Goal: Task Accomplishment & Management: Use online tool/utility

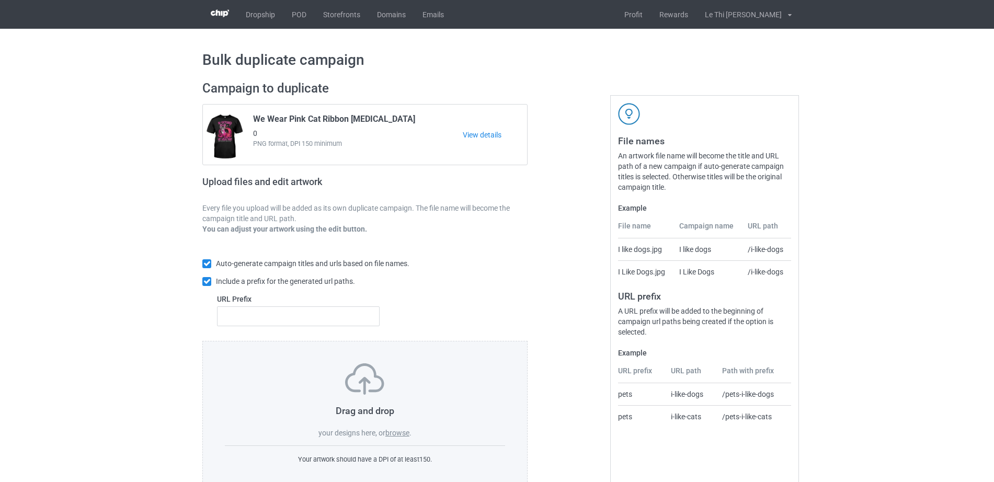
click at [408, 429] on label "browse" at bounding box center [398, 433] width 24 height 8
click at [0, 0] on input "browse" at bounding box center [0, 0] width 0 height 0
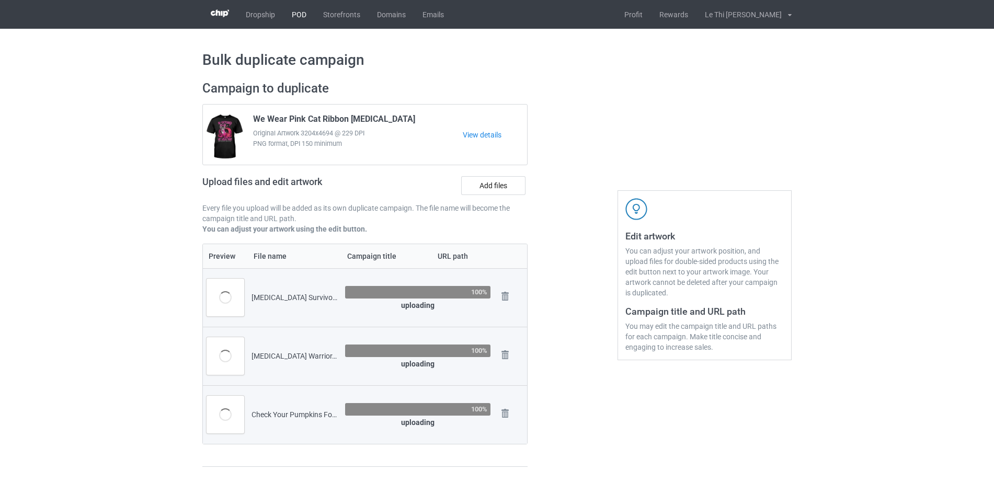
click at [297, 11] on link "POD" at bounding box center [299, 14] width 31 height 29
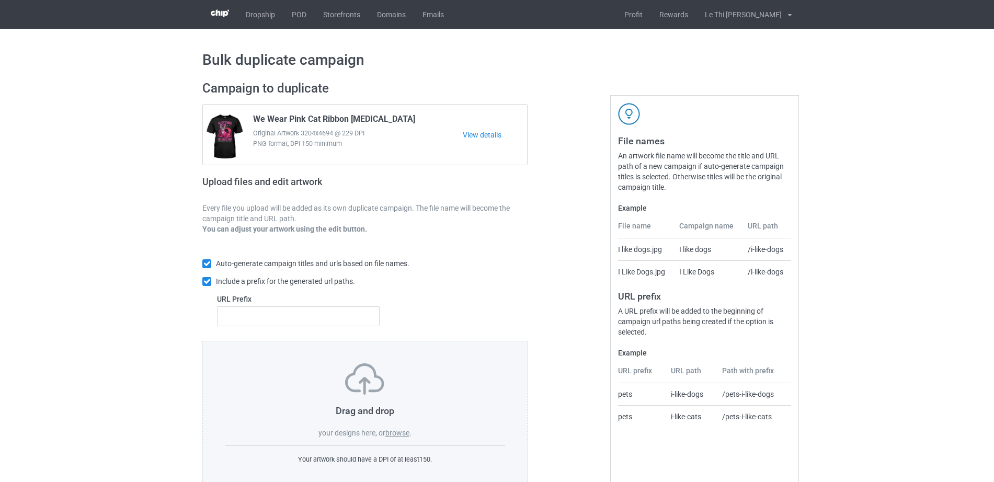
scroll to position [28, 0]
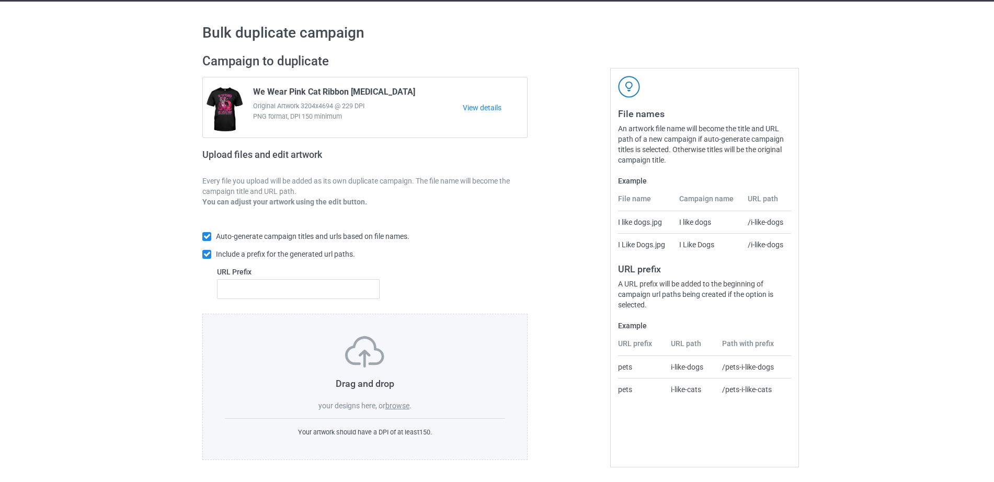
click at [400, 404] on label "browse" at bounding box center [398, 406] width 24 height 8
click at [0, 0] on input "browse" at bounding box center [0, 0] width 0 height 0
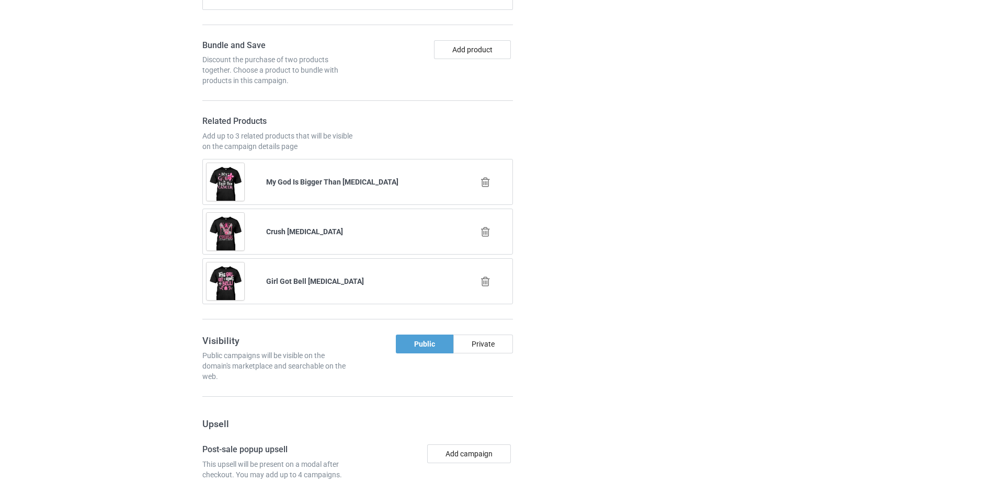
scroll to position [957, 0]
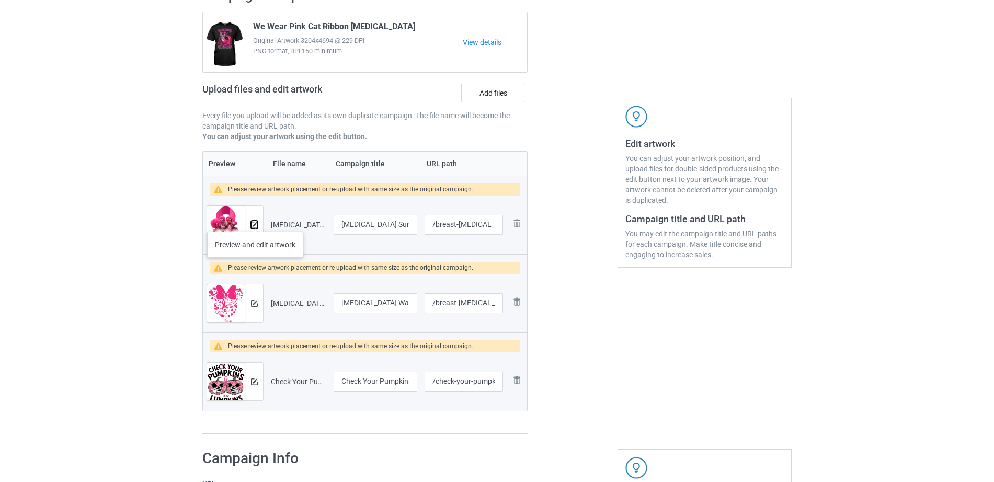
click at [255, 222] on div at bounding box center [254, 225] width 18 height 38
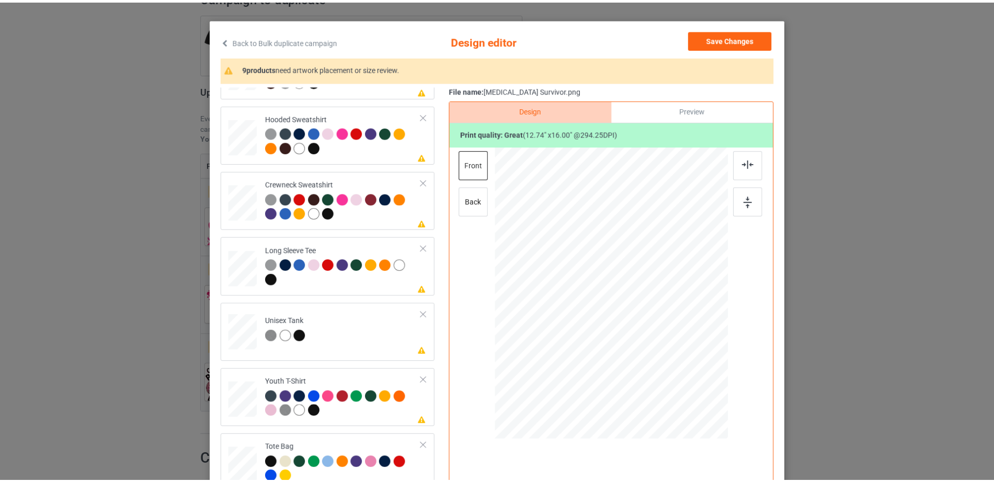
scroll to position [0, 0]
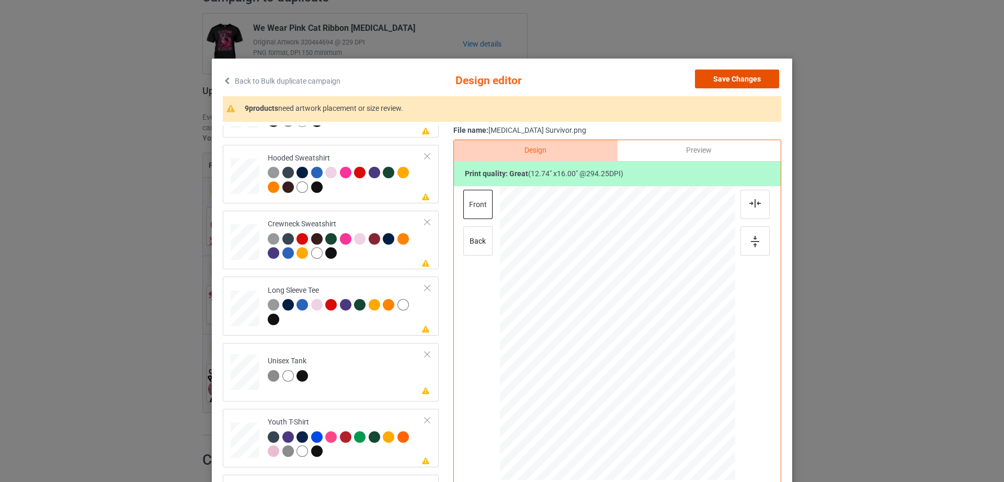
click at [721, 77] on button "Save Changes" at bounding box center [737, 79] width 84 height 19
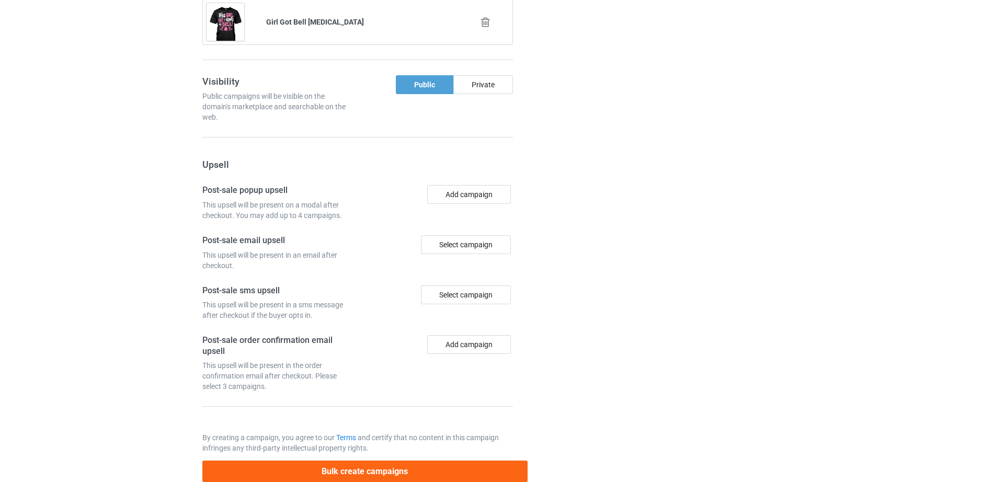
scroll to position [1180, 0]
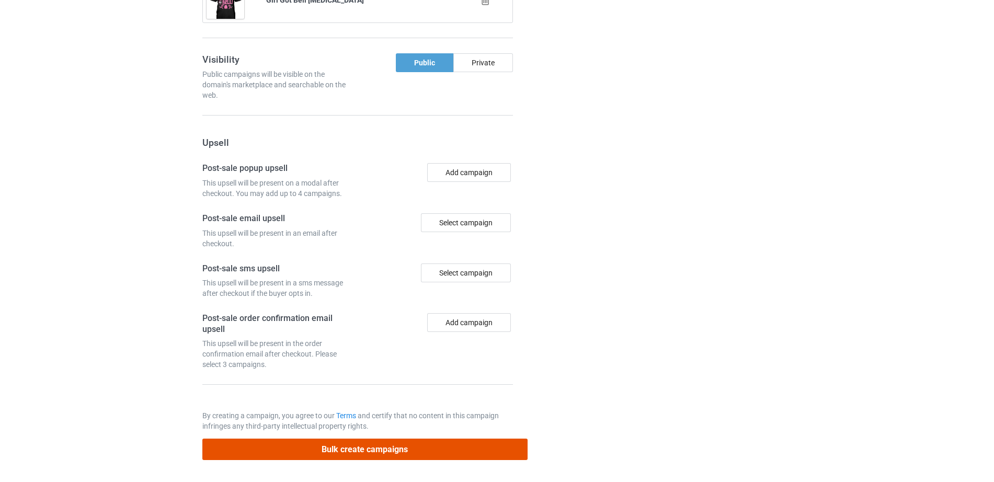
click at [364, 447] on button "Bulk create campaigns" at bounding box center [364, 449] width 325 height 21
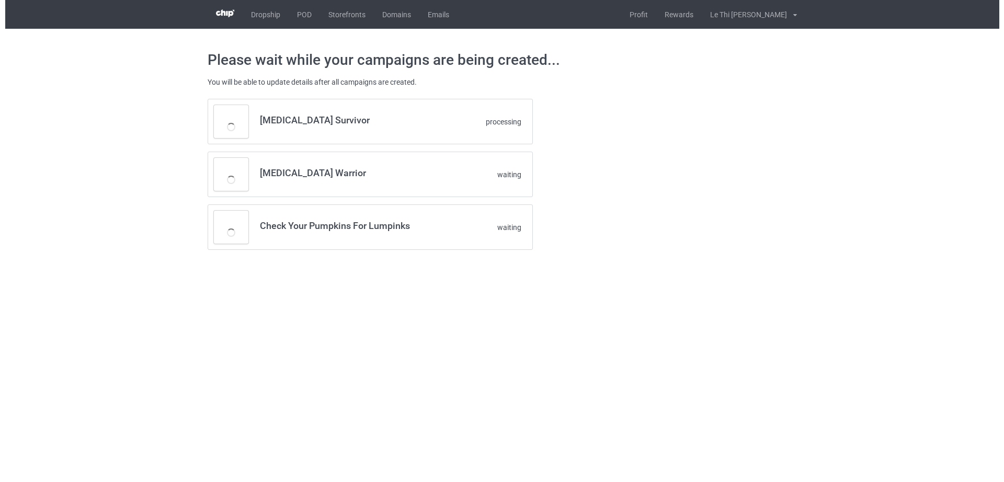
scroll to position [0, 0]
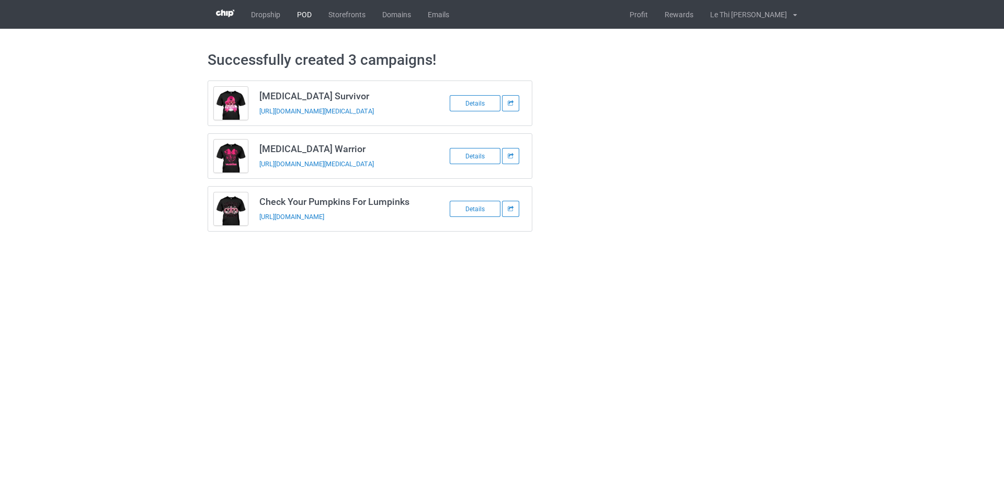
click at [297, 17] on link "POD" at bounding box center [304, 14] width 31 height 29
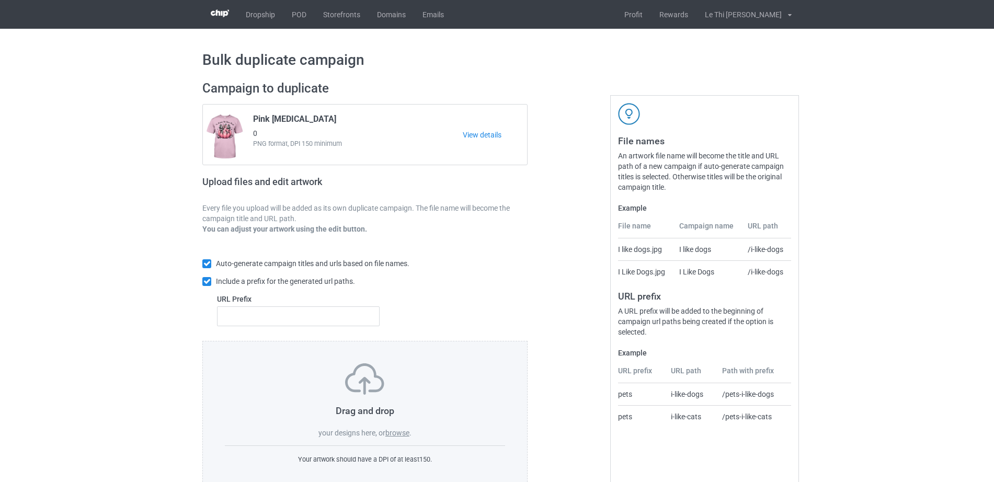
click at [388, 436] on label "browse" at bounding box center [398, 433] width 24 height 8
click at [0, 0] on input "browse" at bounding box center [0, 0] width 0 height 0
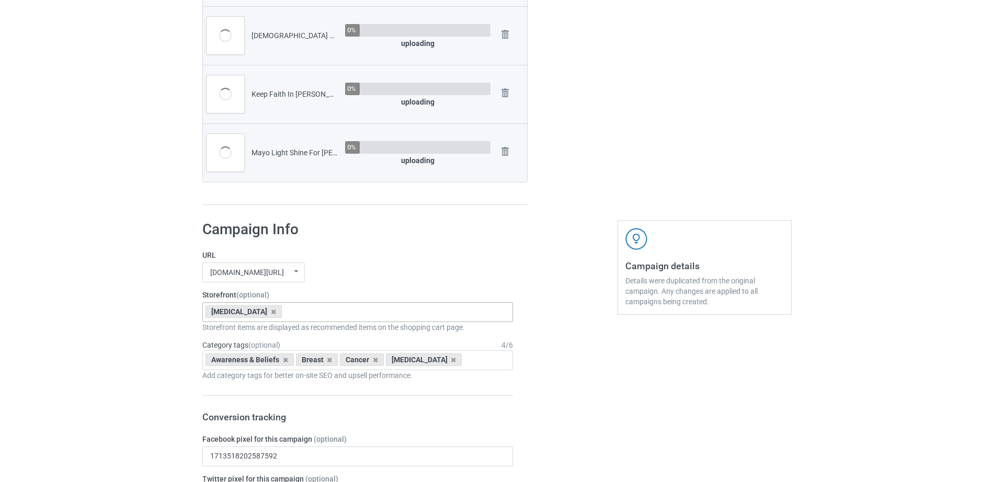
scroll to position [436, 0]
click at [271, 315] on icon at bounding box center [273, 314] width 5 height 7
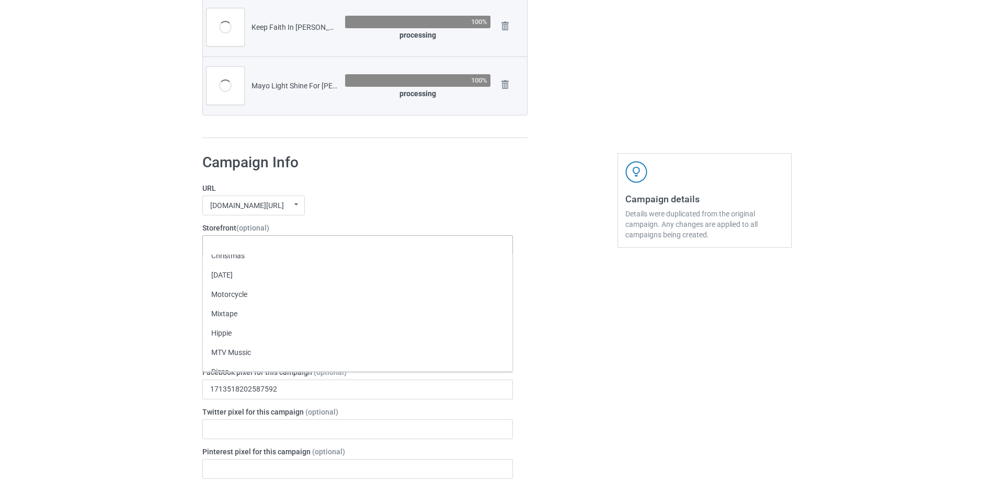
scroll to position [130, 0]
click at [266, 388] on div "Blessed By [DEMOGRAPHIC_DATA]" at bounding box center [358, 385] width 310 height 19
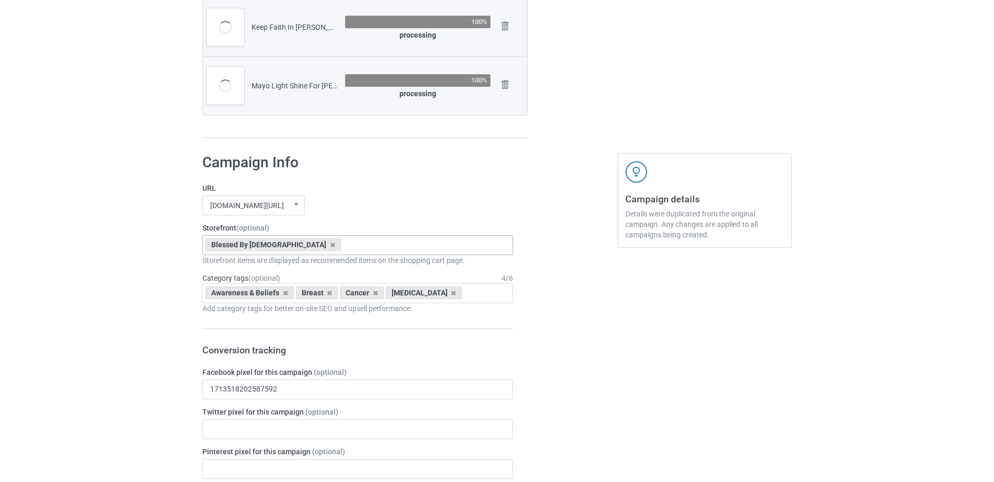
click at [286, 292] on icon at bounding box center [285, 293] width 5 height 7
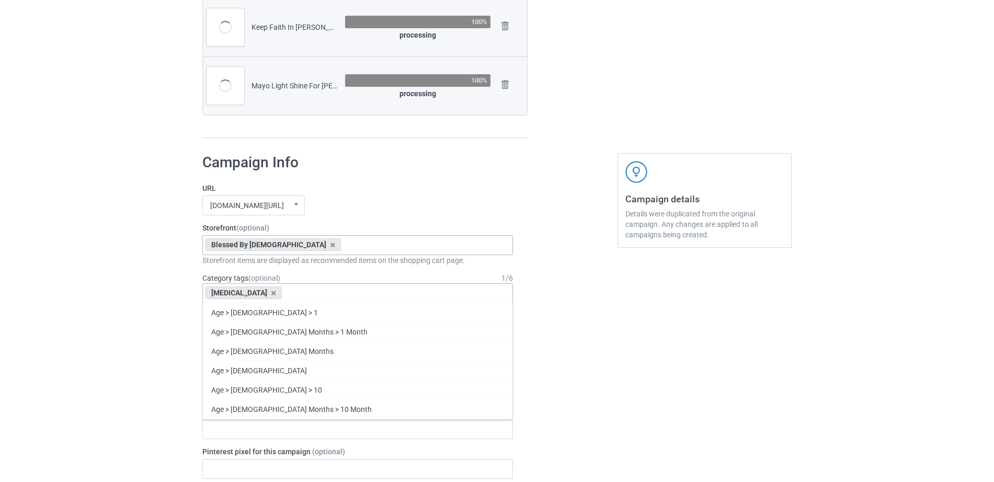
click at [267, 293] on div "[MEDICAL_DATA]" at bounding box center [244, 293] width 76 height 13
click at [271, 294] on icon at bounding box center [273, 293] width 5 height 7
click at [265, 294] on div "Age > 1-19 > 1 Age > 1-12 Months > 1 Month Age > 1-12 Months Age > 1-19 Age > 1…" at bounding box center [357, 294] width 311 height 20
type input "B"
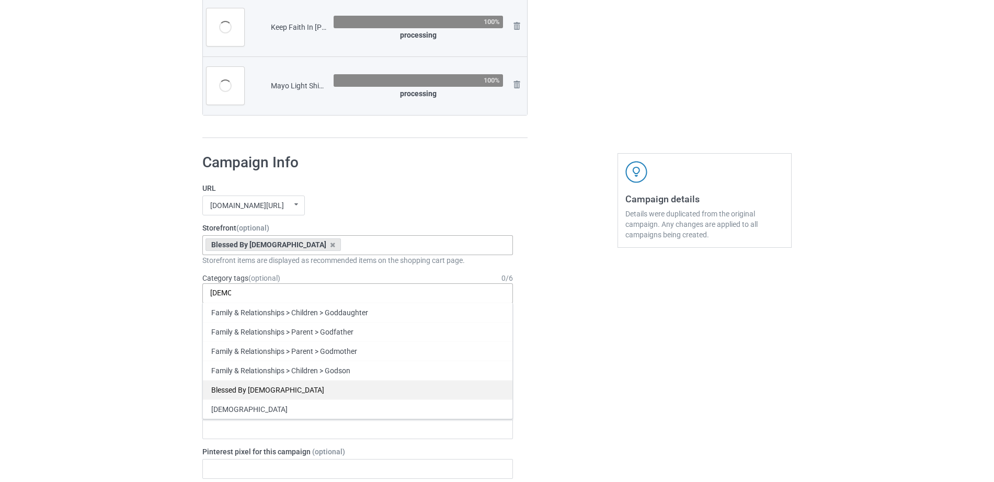
type input "[DEMOGRAPHIC_DATA]"
click at [251, 395] on div "Blessed By [DEMOGRAPHIC_DATA]" at bounding box center [358, 389] width 310 height 19
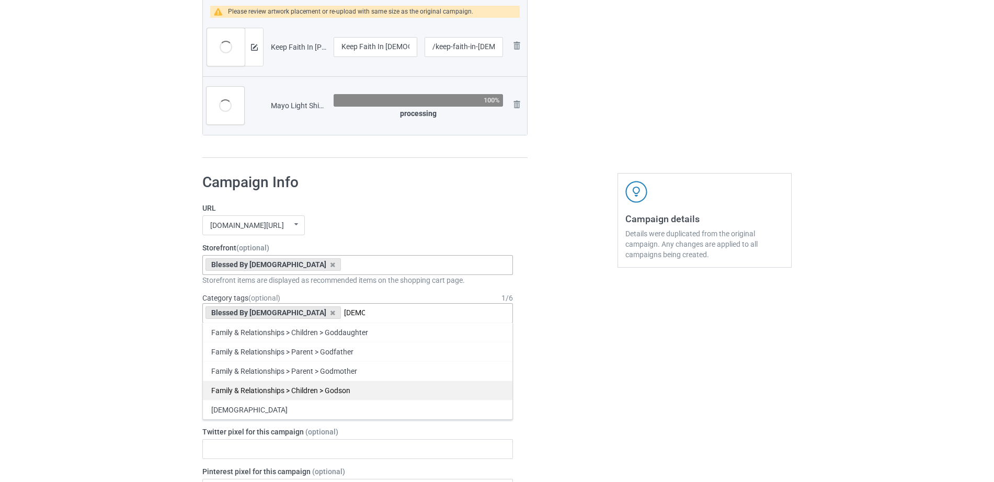
type input "[DEMOGRAPHIC_DATA]"
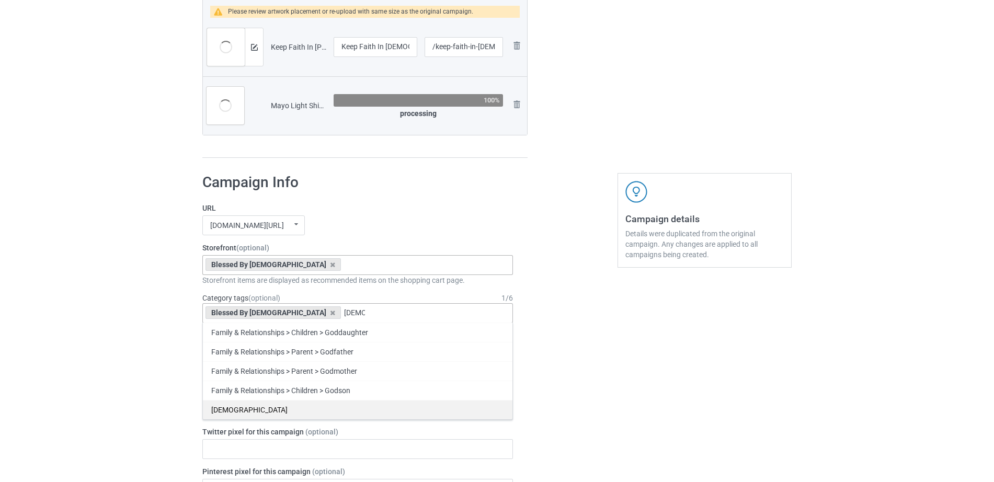
drag, startPoint x: 255, startPoint y: 399, endPoint x: 267, endPoint y: 410, distance: 15.6
click at [267, 410] on div "Family & Relationships > Children > Goddaughter Family & Relationships > Parent…" at bounding box center [357, 371] width 311 height 97
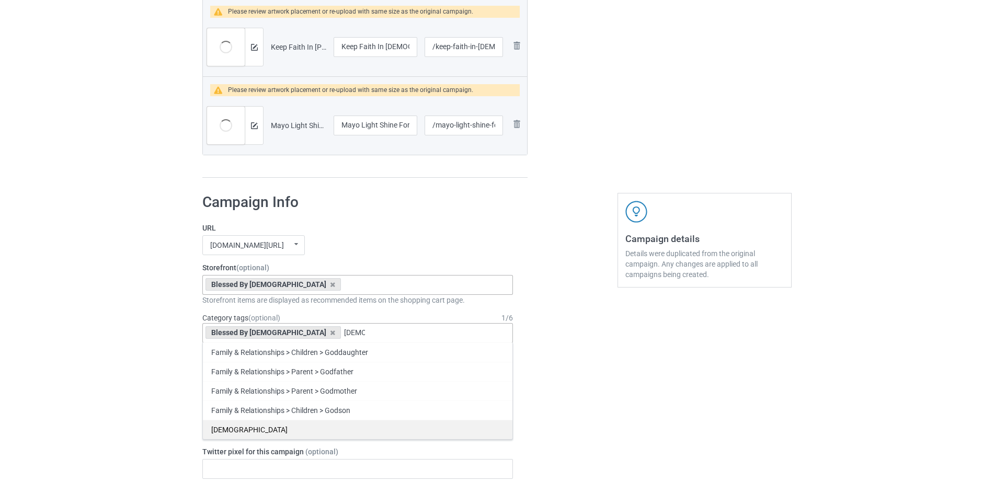
click at [237, 433] on div "[DEMOGRAPHIC_DATA]" at bounding box center [358, 429] width 310 height 19
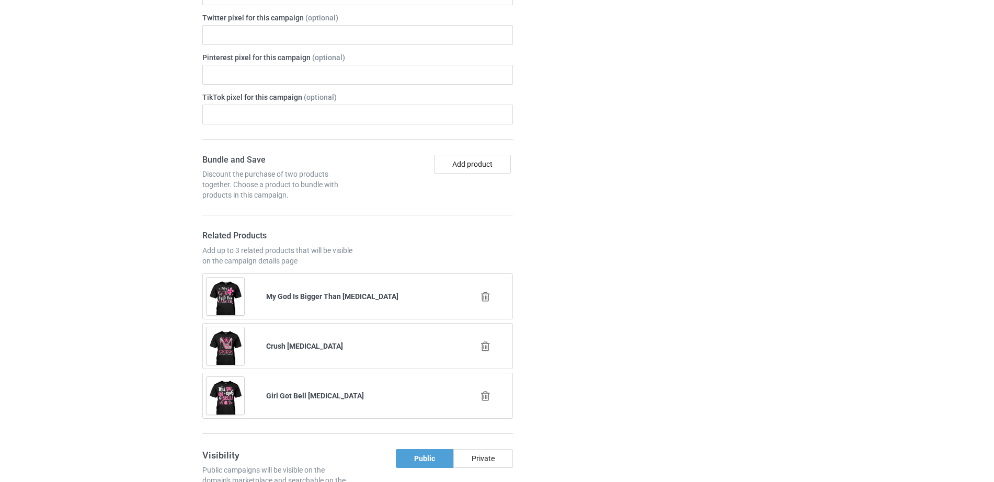
scroll to position [941, 0]
click at [486, 296] on icon at bounding box center [485, 294] width 13 height 11
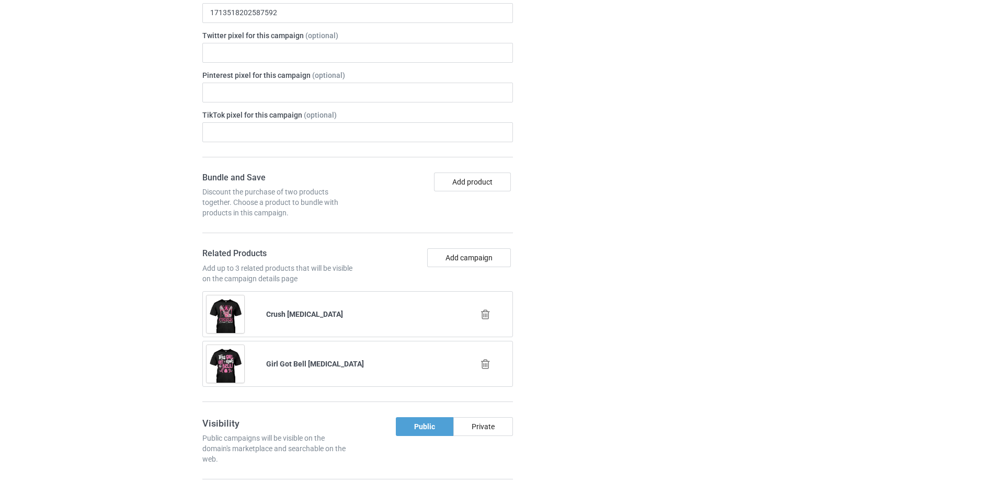
scroll to position [961, 0]
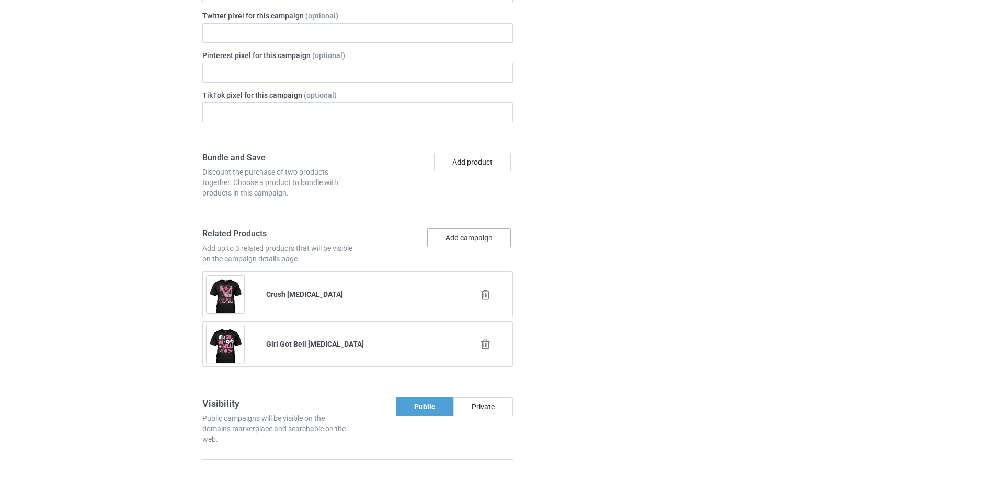
click at [462, 242] on button "Add campaign" at bounding box center [469, 238] width 84 height 19
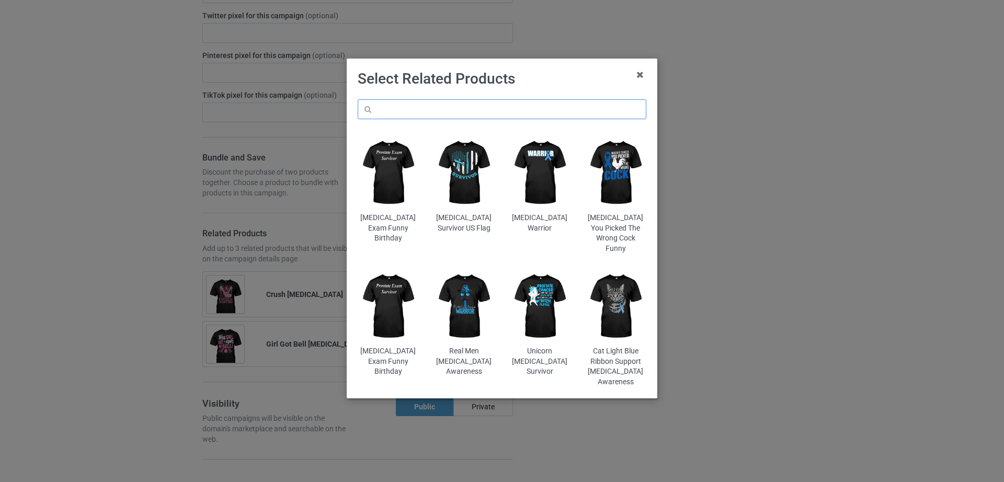
click at [430, 114] on input "text" at bounding box center [502, 109] width 289 height 20
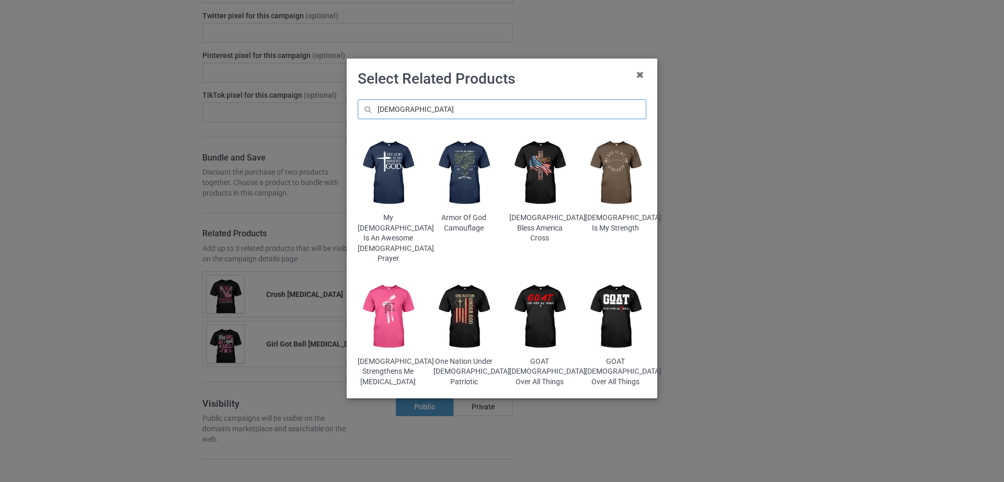
type input "[DEMOGRAPHIC_DATA]"
click at [549, 285] on img at bounding box center [540, 317] width 61 height 76
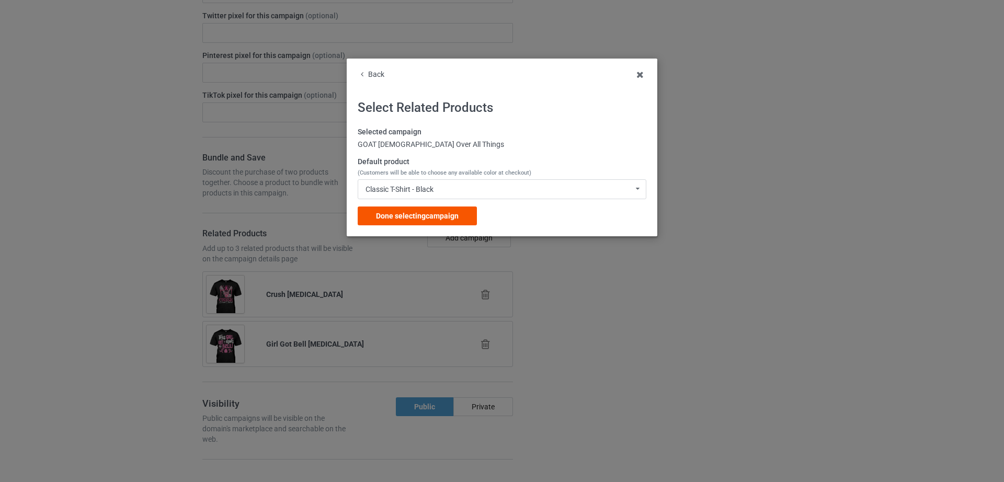
click at [392, 220] on span "Done selecting campaign" at bounding box center [417, 216] width 83 height 8
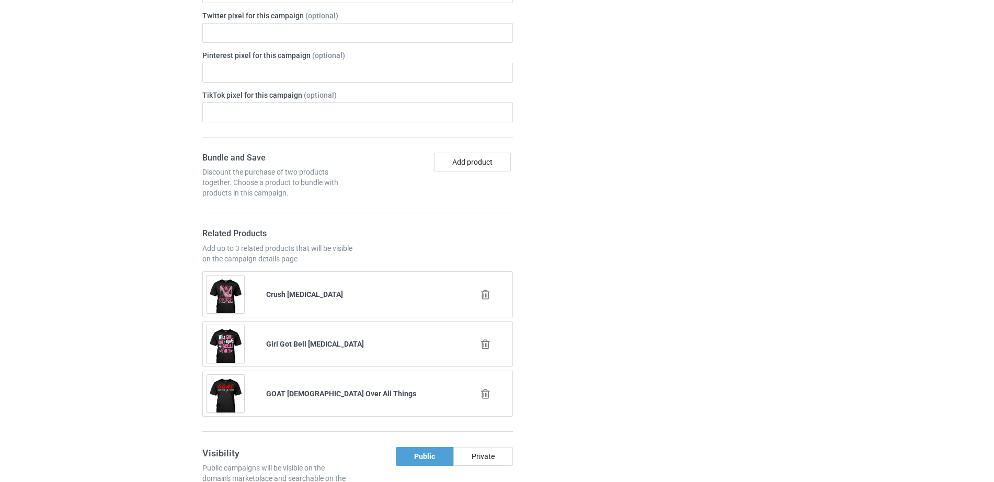
click at [488, 342] on icon at bounding box center [485, 344] width 13 height 11
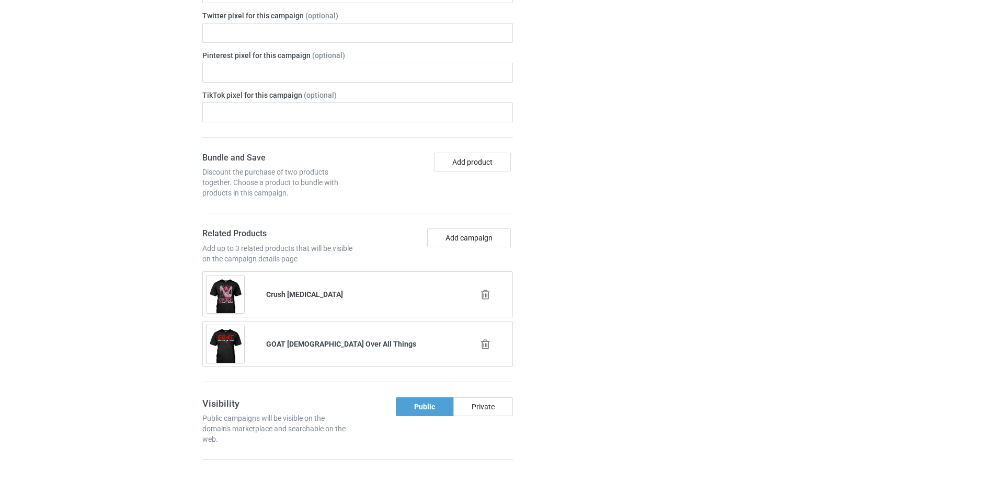
click at [487, 291] on icon at bounding box center [485, 294] width 13 height 11
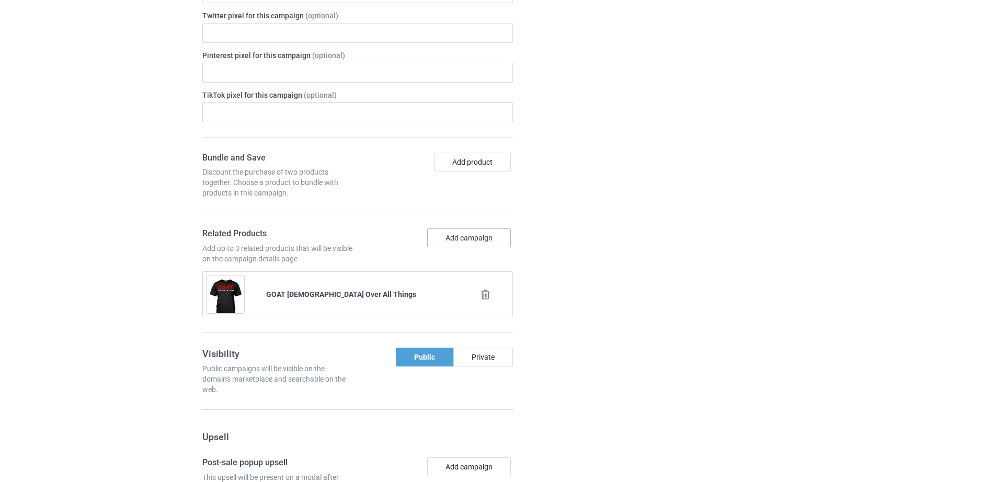
click at [437, 239] on button "Add campaign" at bounding box center [469, 238] width 84 height 19
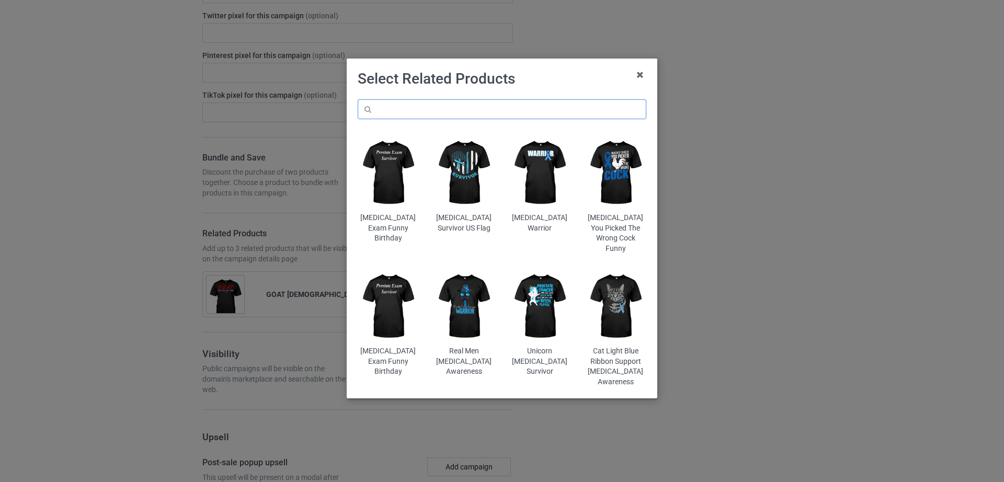
click at [415, 114] on input "text" at bounding box center [502, 109] width 289 height 20
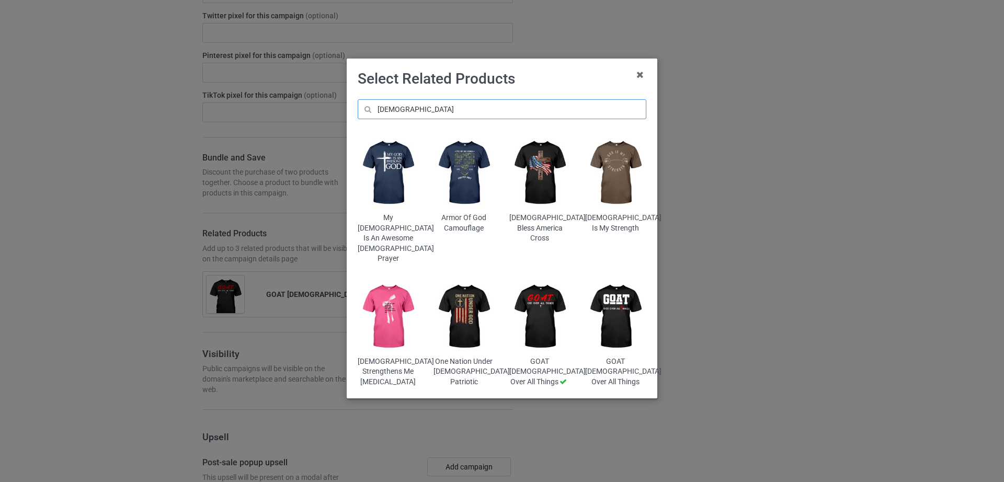
type input "[DEMOGRAPHIC_DATA]"
click at [389, 194] on img at bounding box center [388, 173] width 61 height 76
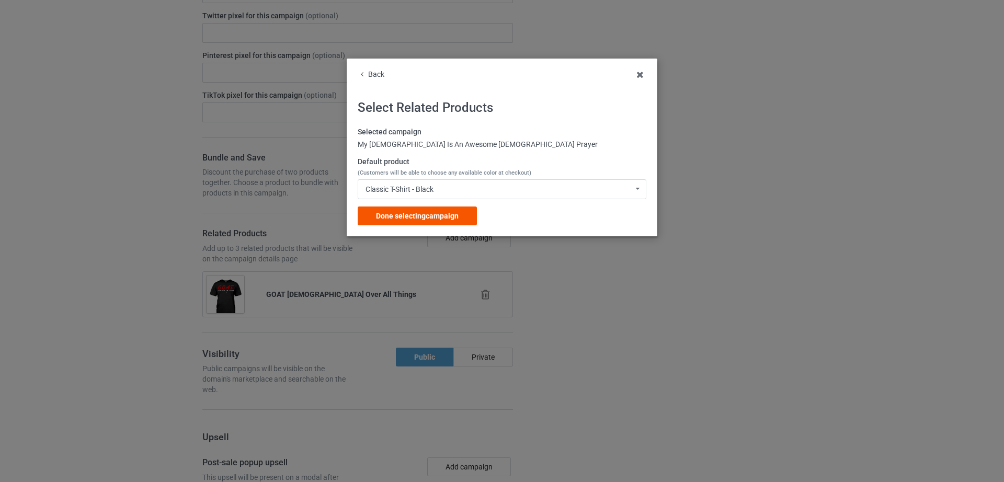
click at [445, 220] on span "Done selecting campaign" at bounding box center [417, 216] width 83 height 8
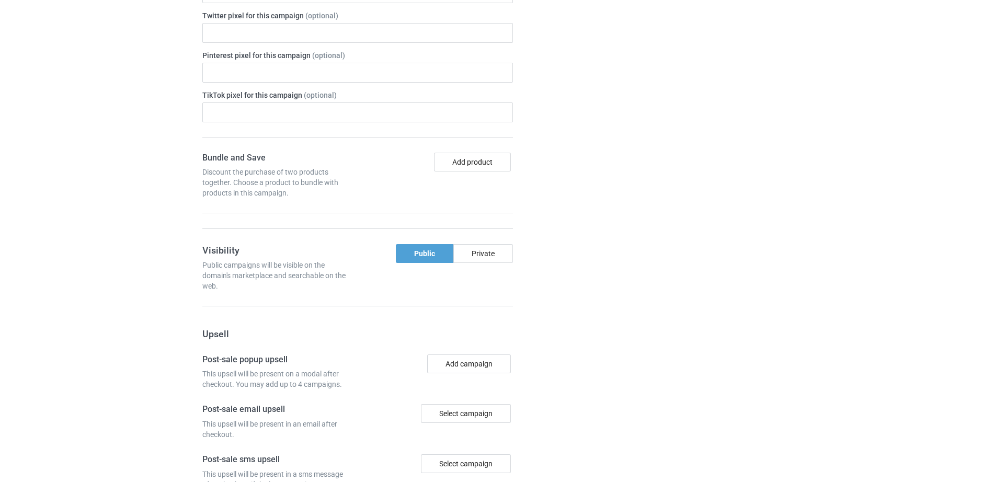
click at [660, 300] on div "Campaign details Details were duplicated from the original campaign. Any change…" at bounding box center [704, 204] width 189 height 910
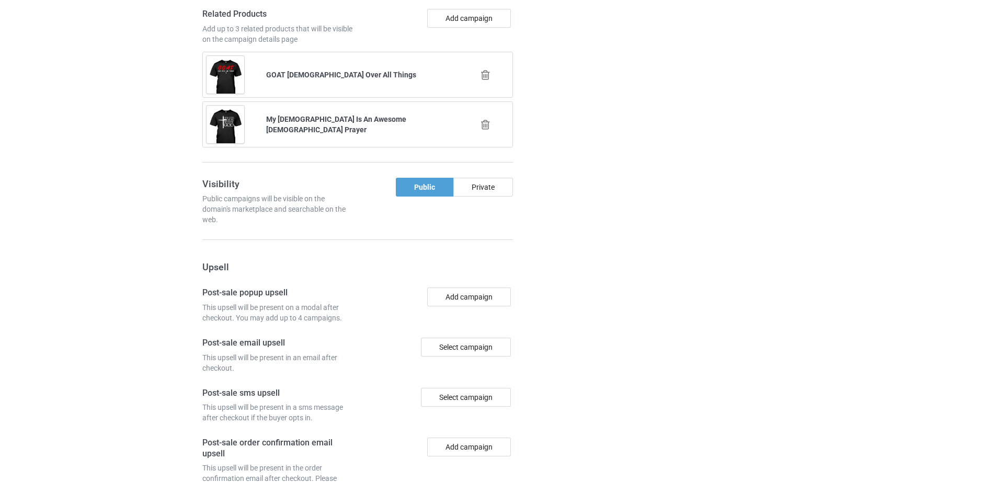
scroll to position [1306, 0]
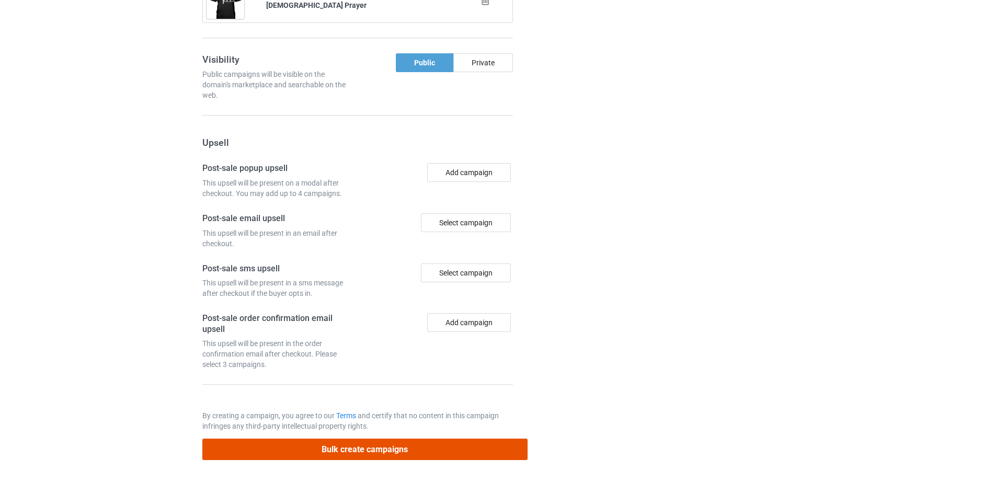
click at [395, 448] on button "Bulk create campaigns" at bounding box center [364, 449] width 325 height 21
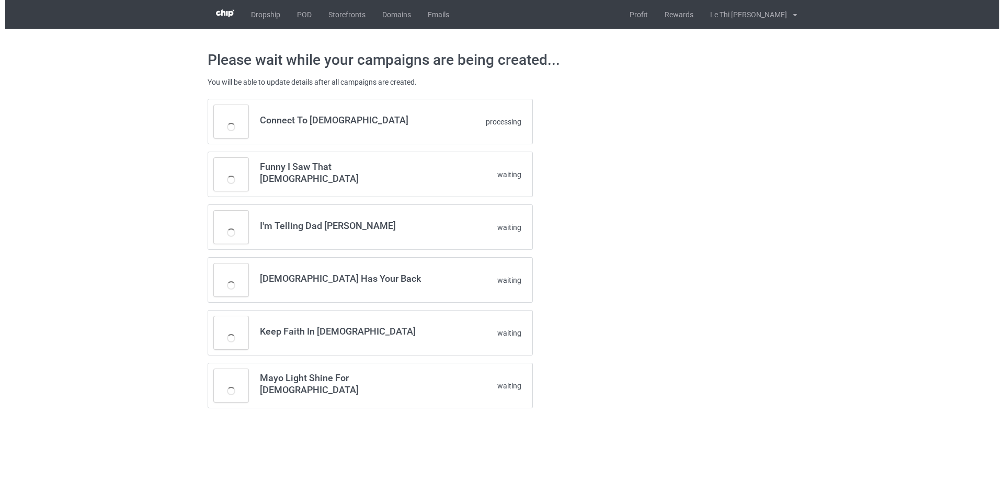
scroll to position [0, 0]
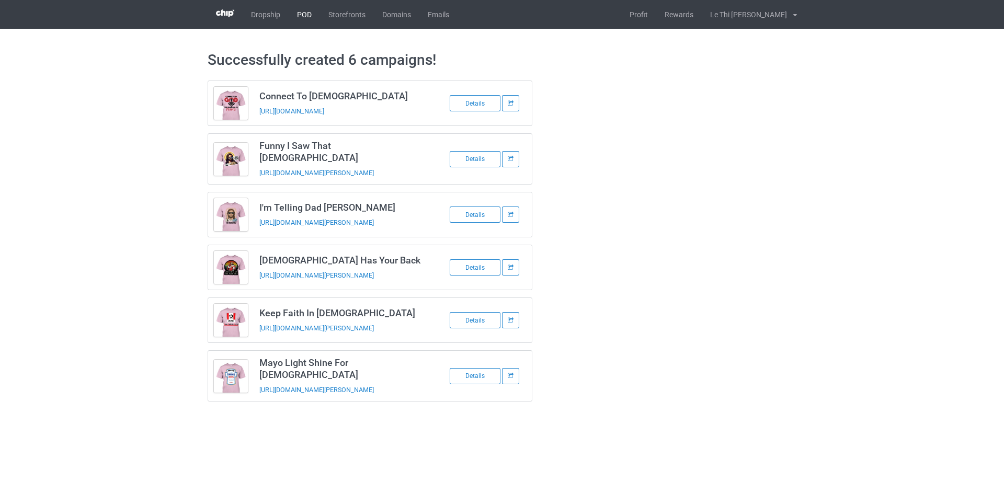
click at [293, 19] on link "POD" at bounding box center [304, 14] width 31 height 29
